Goal: Transaction & Acquisition: Purchase product/service

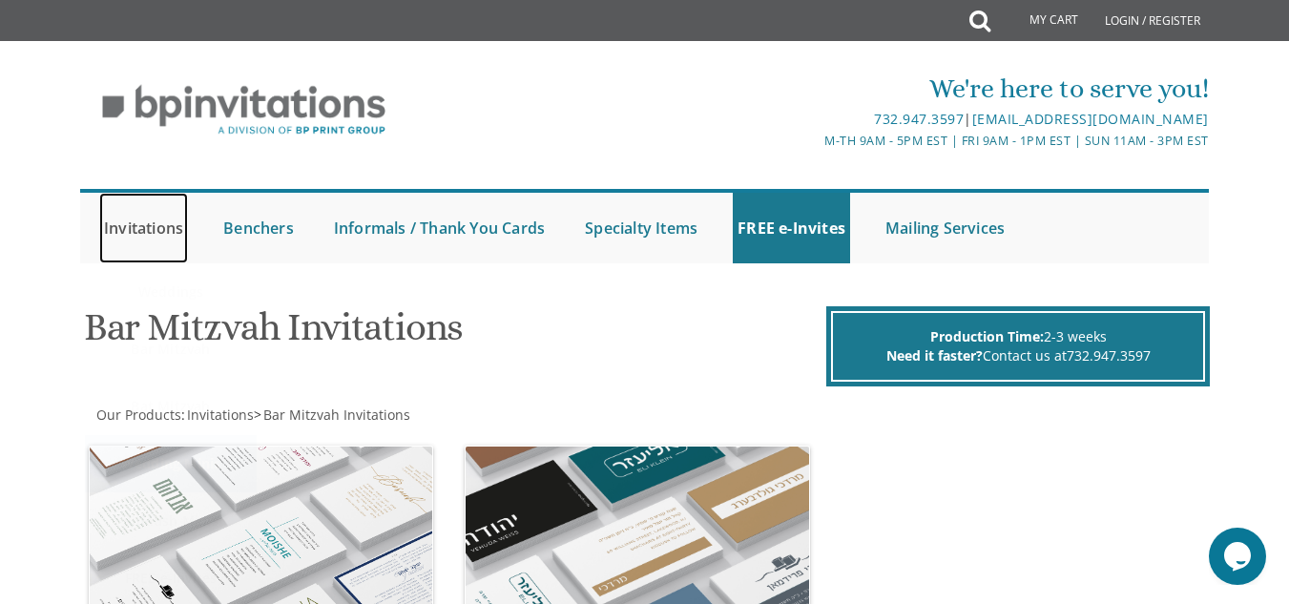
click at [158, 230] on link "Invitations" at bounding box center [143, 228] width 89 height 71
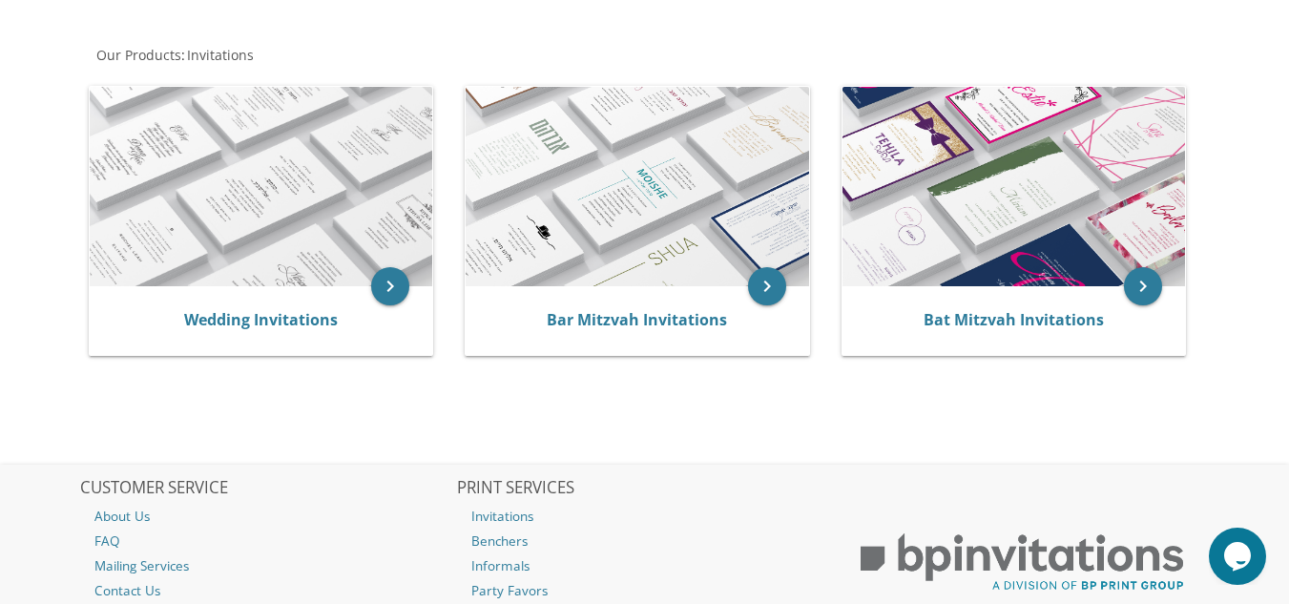
scroll to position [345, 0]
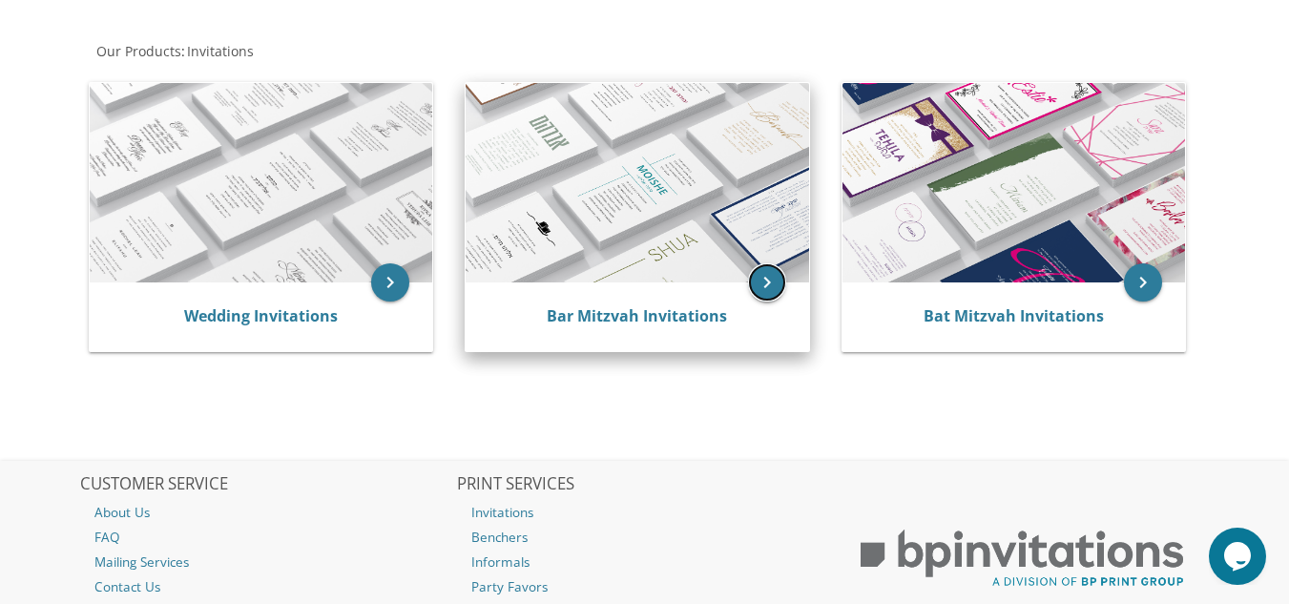
click at [755, 295] on icon "keyboard_arrow_right" at bounding box center [767, 282] width 38 height 38
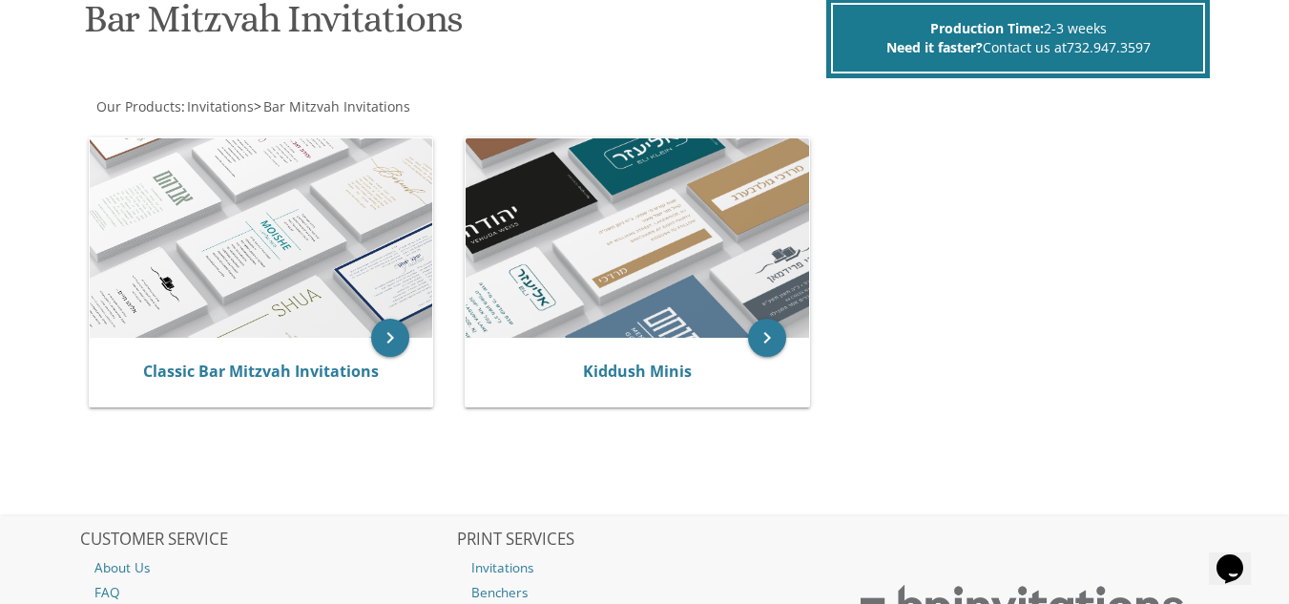
scroll to position [516, 0]
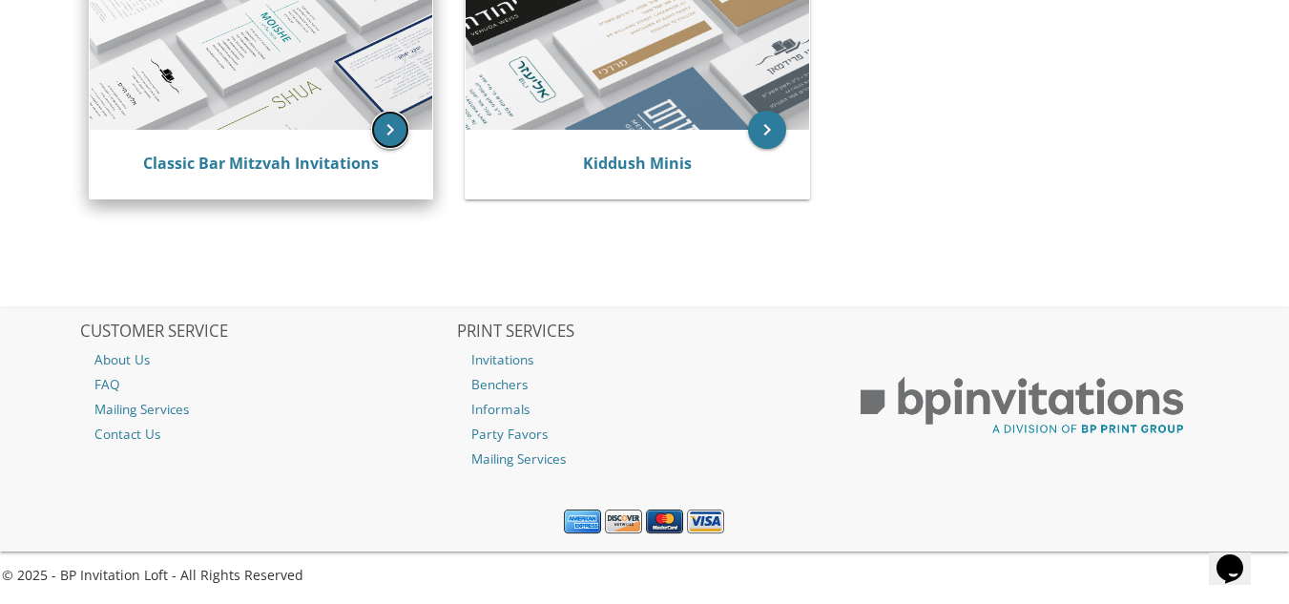
click at [401, 138] on icon "keyboard_arrow_right" at bounding box center [390, 130] width 38 height 38
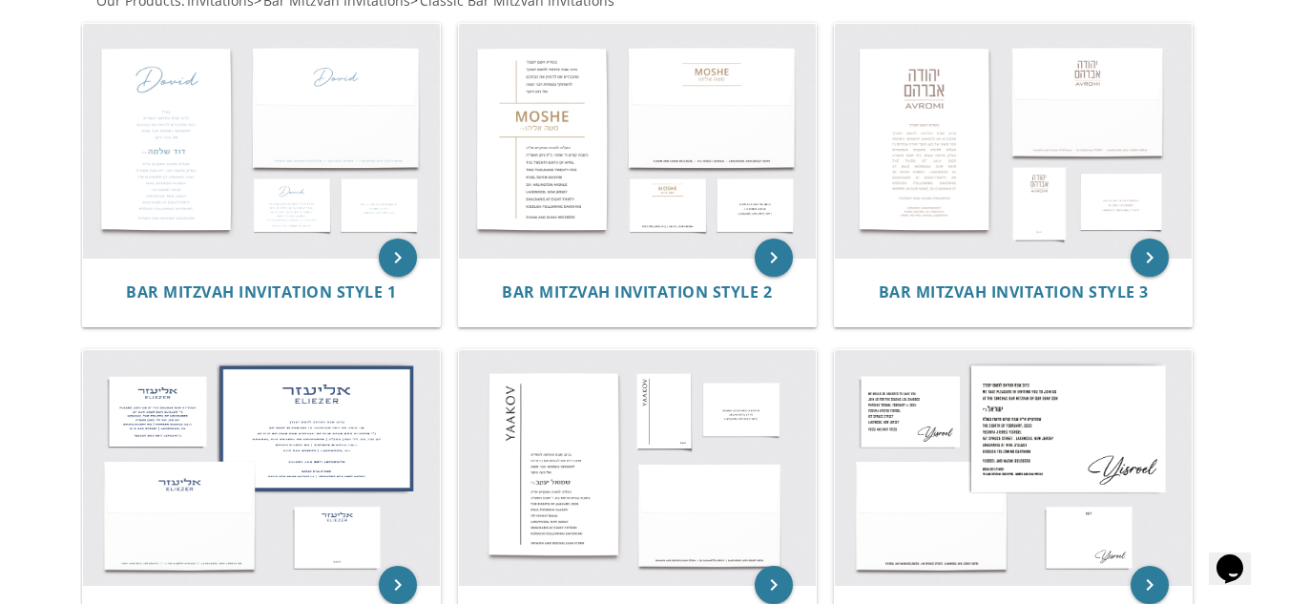
scroll to position [418, 0]
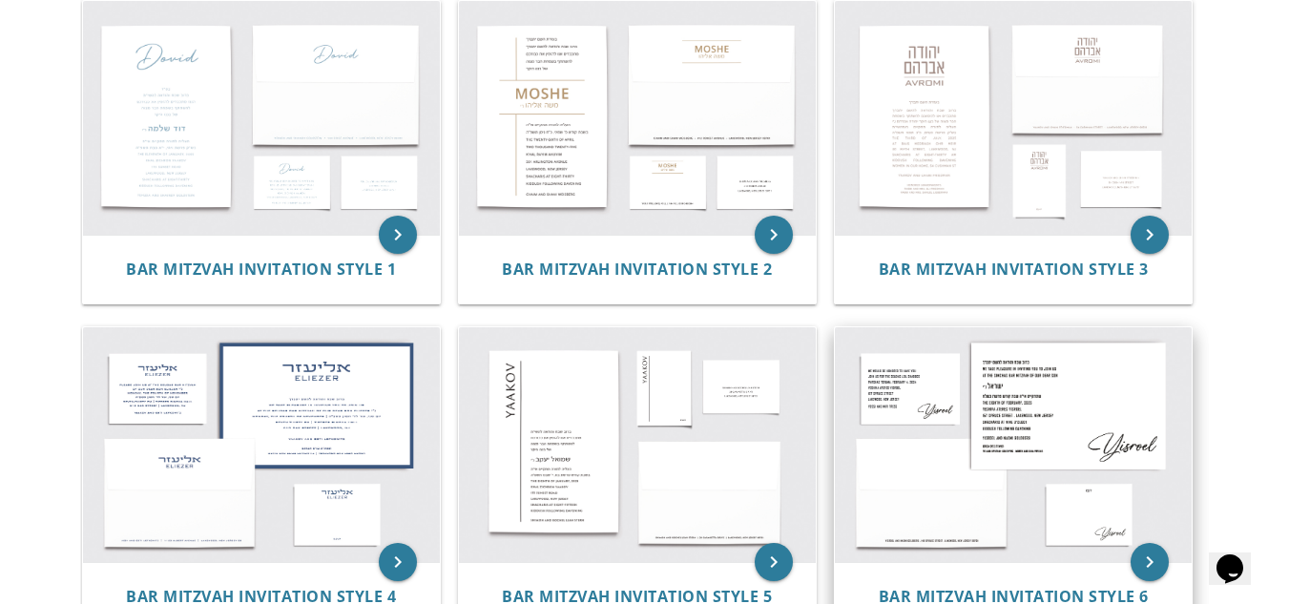
click at [1093, 393] on img at bounding box center [1013, 444] width 357 height 235
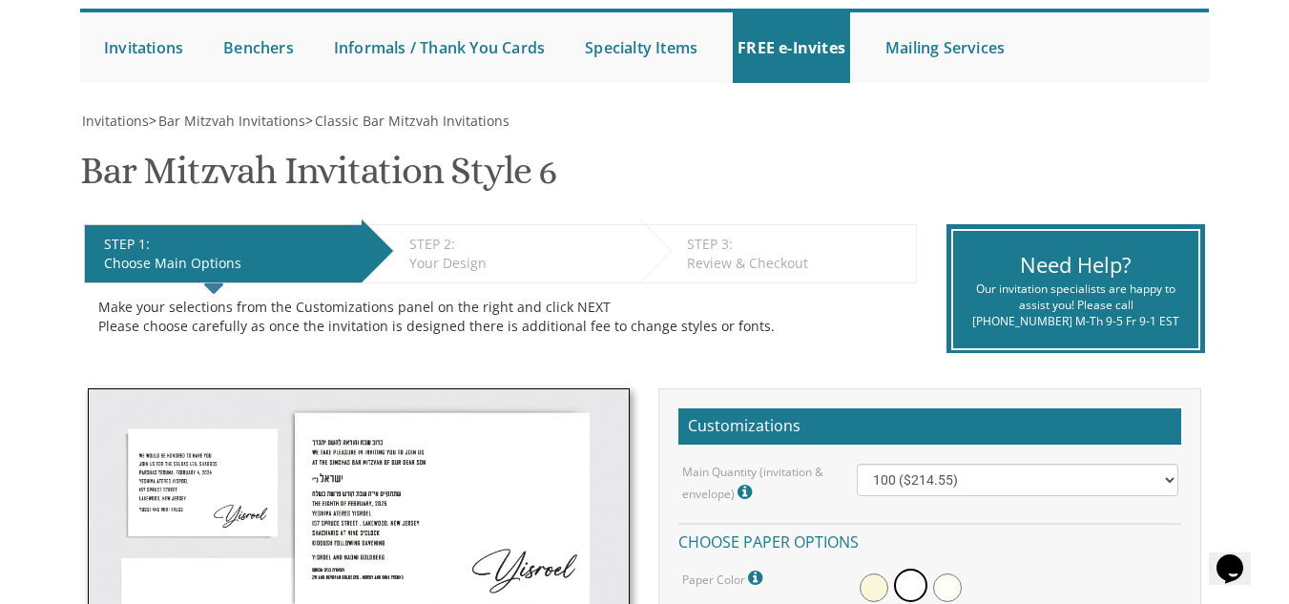
scroll to position [156, 0]
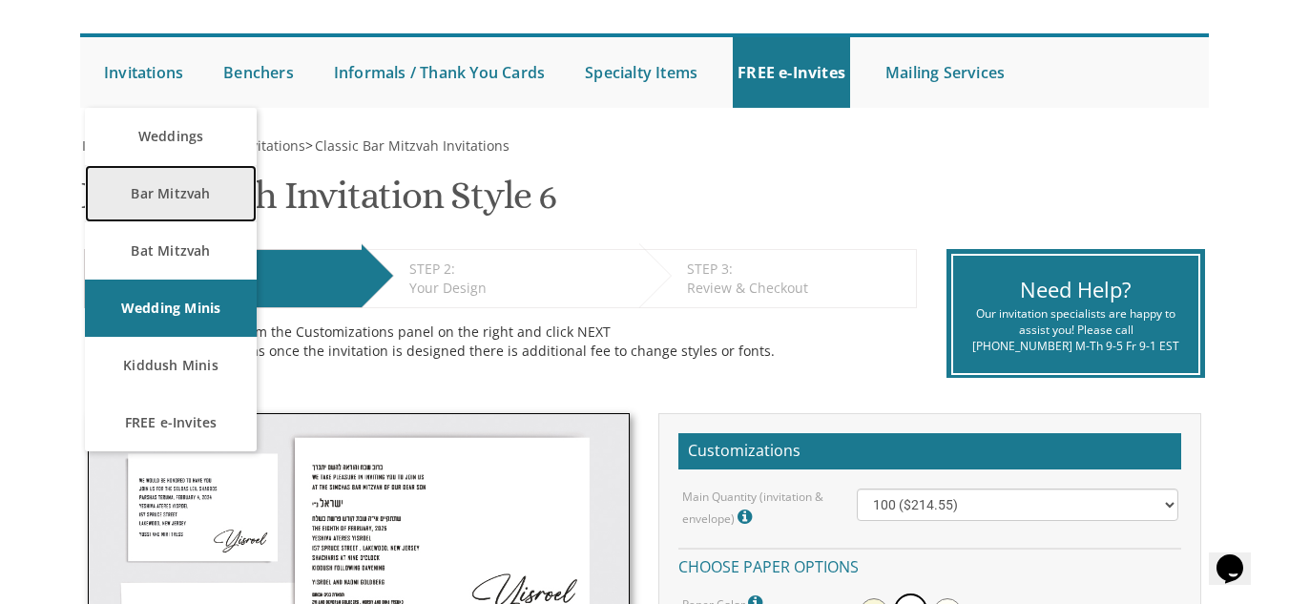
click at [193, 199] on link "Bar Mitzvah" at bounding box center [171, 193] width 172 height 57
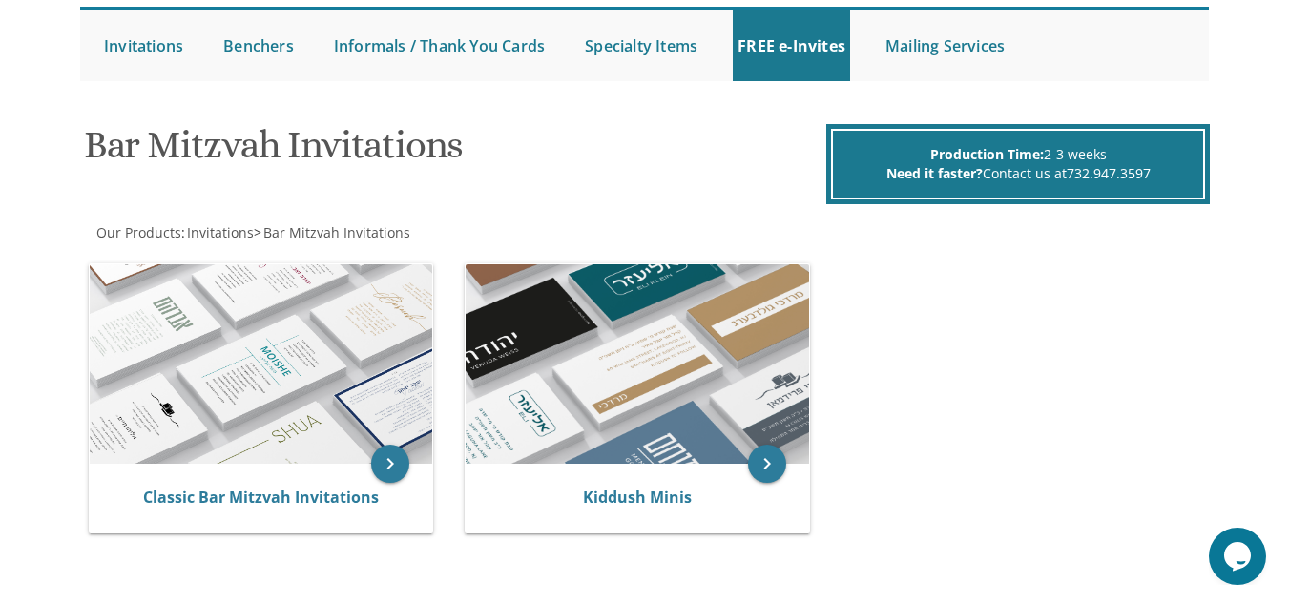
scroll to position [244, 0]
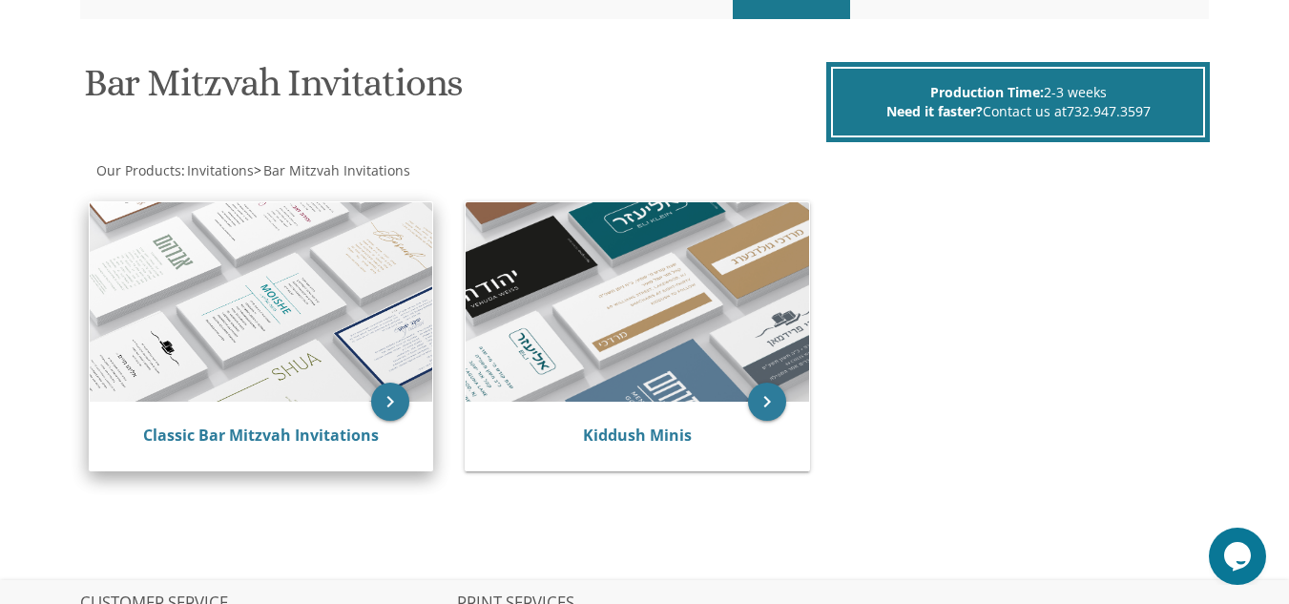
click at [260, 326] on img at bounding box center [261, 302] width 343 height 200
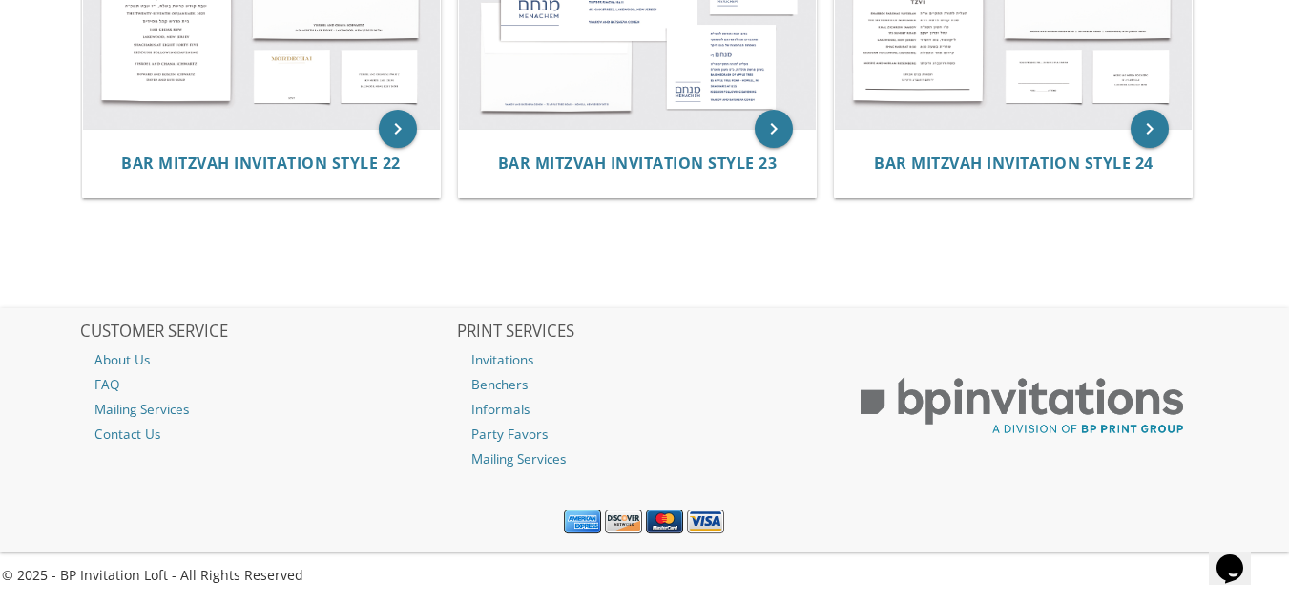
scroll to position [2358, 0]
